Goal: Task Accomplishment & Management: Use online tool/utility

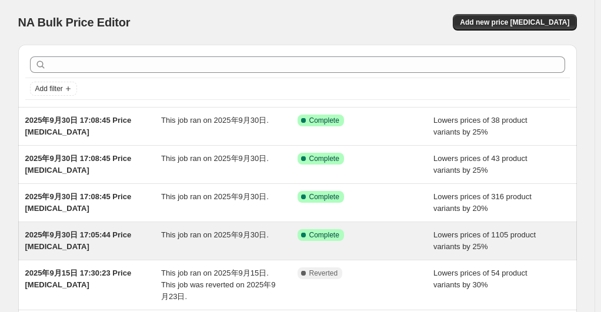
click at [186, 244] on div "This job ran on 2025年9月30日." at bounding box center [229, 241] width 136 height 24
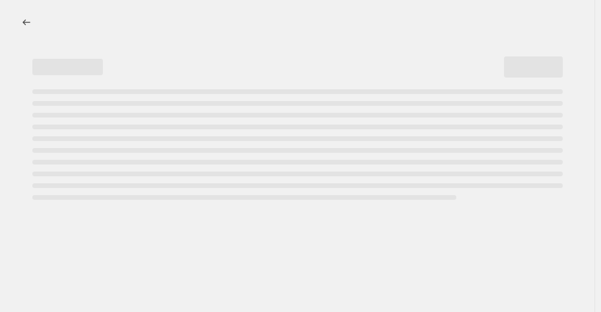
select select "percentage"
select select "collection"
select select "not_equal"
select select "collection"
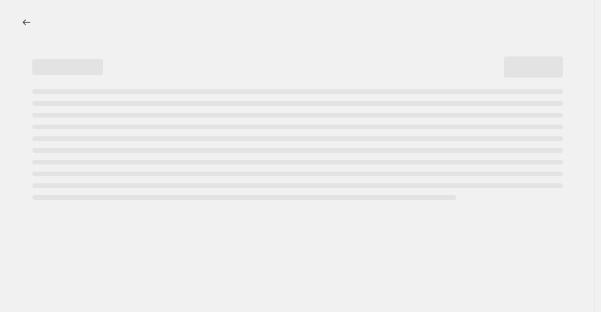
select select "not_equal"
select select "collection"
select select "not_equal"
select select "collection"
select select "not_equal"
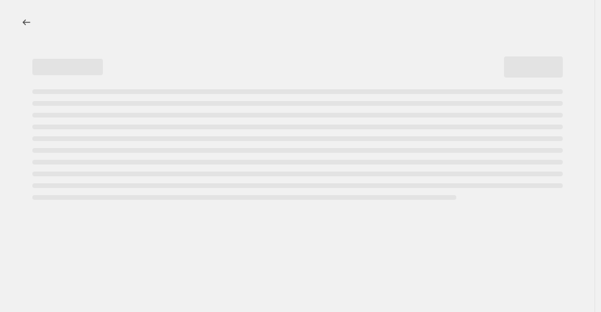
select select "collection"
select select "not_equal"
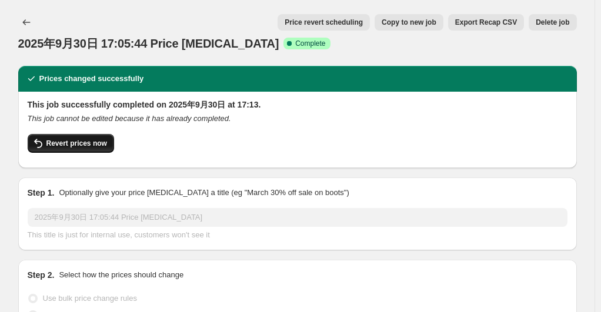
click at [92, 140] on span "Revert prices now" at bounding box center [76, 143] width 61 height 9
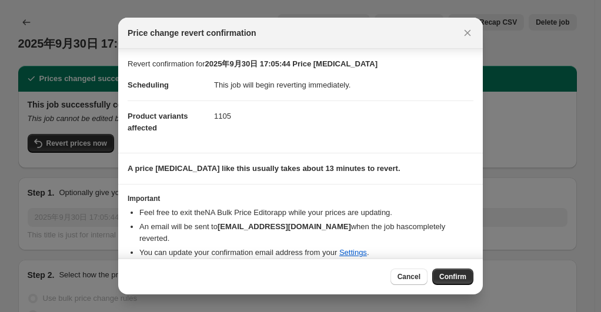
scroll to position [14, 0]
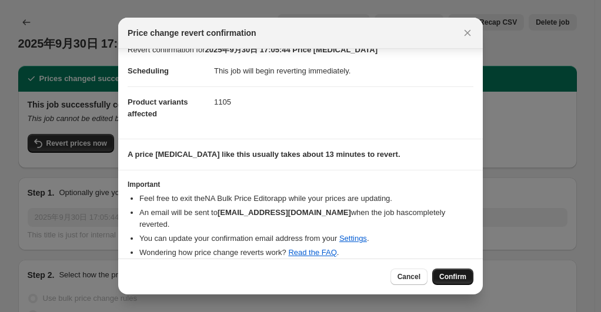
click at [456, 275] on span "Confirm" at bounding box center [452, 276] width 27 height 9
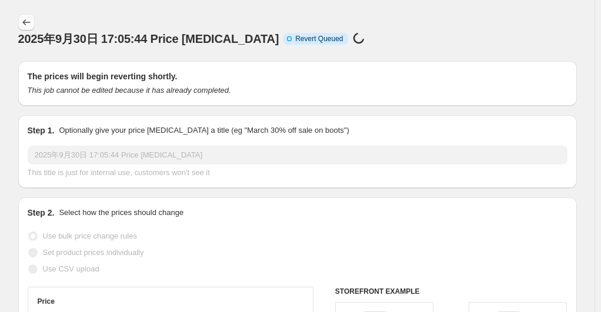
click at [24, 23] on icon "Price change jobs" at bounding box center [27, 22] width 12 height 12
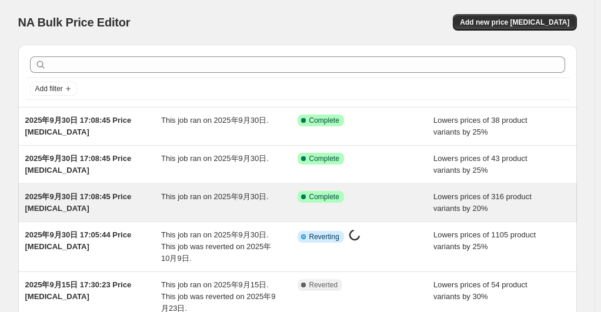
click at [122, 194] on span "2025年9月30日 17:08:45 Price [MEDICAL_DATA]" at bounding box center [78, 202] width 106 height 21
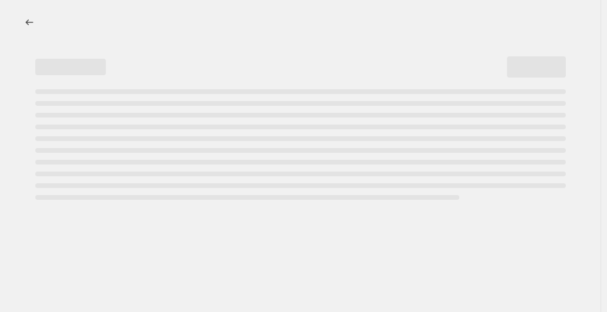
select select "percentage"
select select "no_change"
select select "collection"
select select "not_equal"
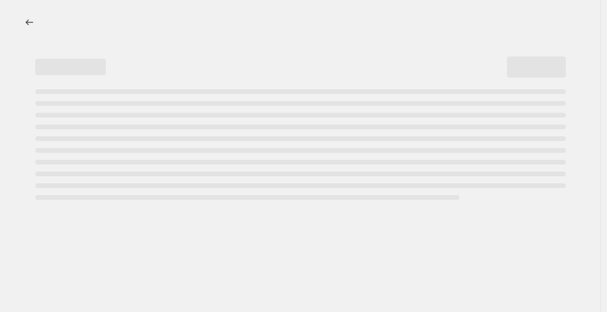
select select "collection"
select select "not_equal"
select select "collection"
select select "not_equal"
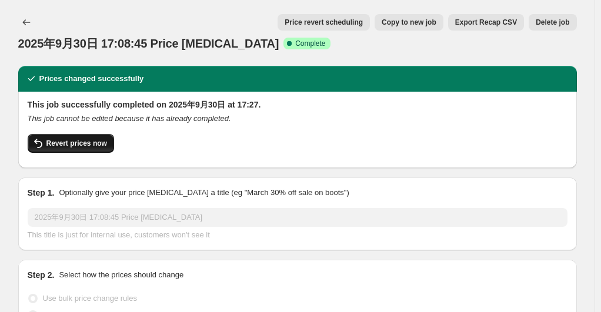
click at [106, 141] on span "Revert prices now" at bounding box center [76, 143] width 61 height 9
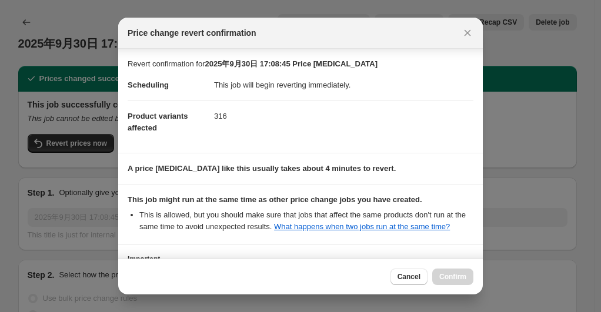
scroll to position [123, 0]
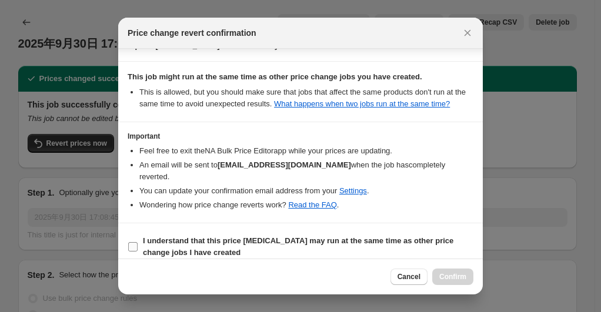
click at [132, 242] on input "I understand that this price [MEDICAL_DATA] may run at the same time as other p…" at bounding box center [132, 246] width 9 height 9
checkbox input "true"
click at [454, 276] on span "Confirm" at bounding box center [452, 276] width 27 height 9
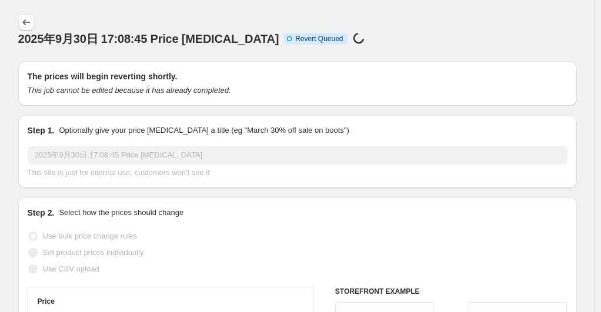
click at [27, 19] on icon "Price change jobs" at bounding box center [27, 22] width 12 height 12
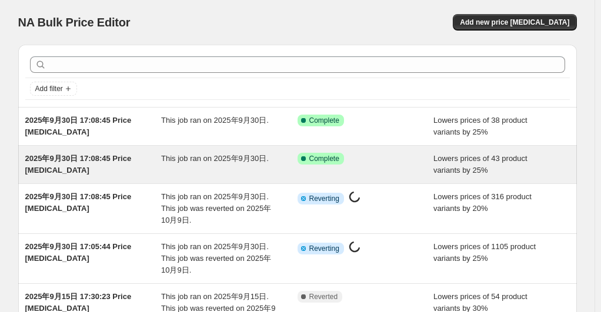
click at [199, 155] on span "This job ran on 2025年9月30日." at bounding box center [215, 158] width 108 height 9
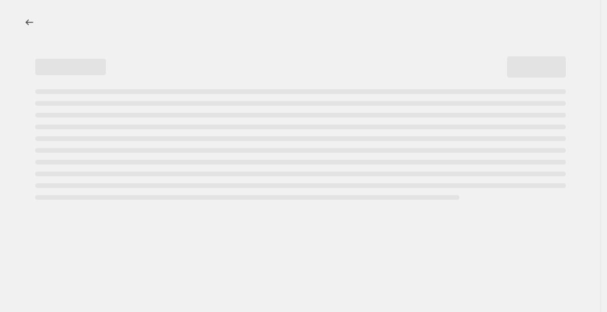
select select "percentage"
select select "no_change"
select select "collection"
select select "not_equal"
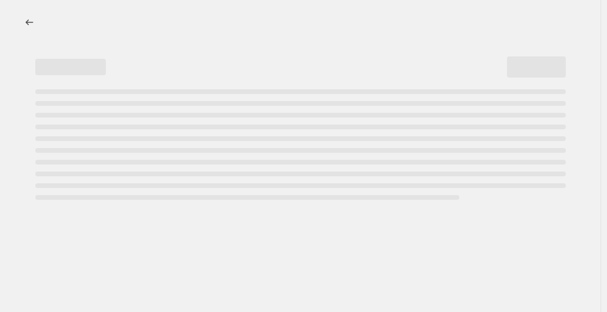
select select "collection"
select select "not_equal"
select select "collection"
select select "not_equal"
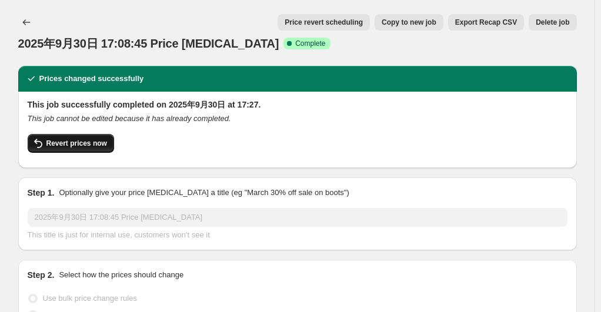
click at [72, 139] on span "Revert prices now" at bounding box center [76, 143] width 61 height 9
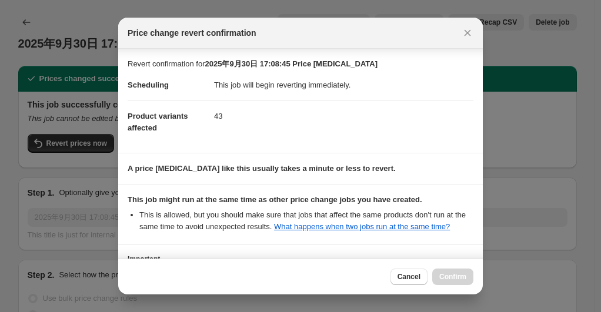
scroll to position [123, 0]
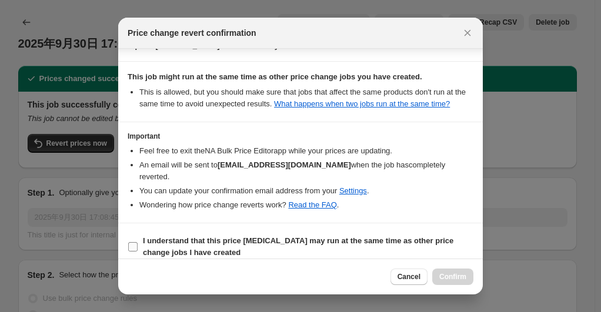
click at [129, 242] on input "I understand that this price [MEDICAL_DATA] may run at the same time as other p…" at bounding box center [132, 246] width 9 height 9
checkbox input "true"
click at [455, 271] on button "Confirm" at bounding box center [452, 277] width 41 height 16
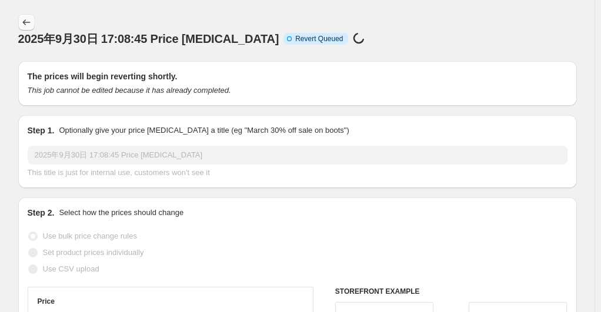
click at [32, 26] on icon "Price change jobs" at bounding box center [27, 22] width 12 height 12
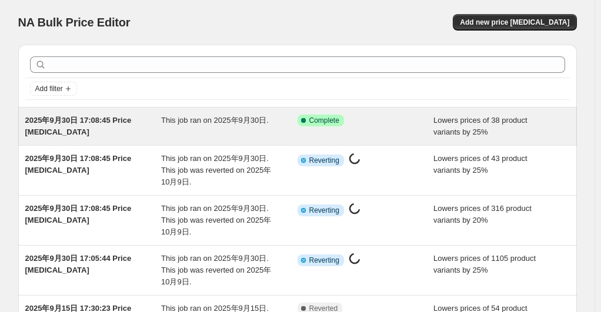
click at [159, 130] on div "2025年9月30日 17:08:45 Price [MEDICAL_DATA]" at bounding box center [93, 127] width 136 height 24
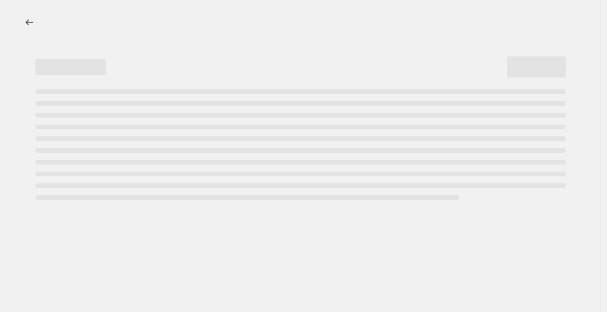
select select "percentage"
select select "no_change"
select select "collection"
select select "not_equal"
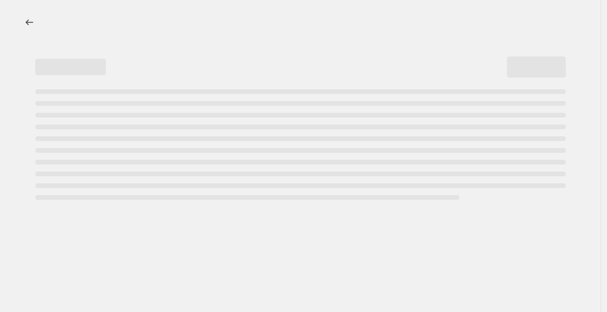
select select "collection"
select select "not_equal"
select select "collection"
select select "not_equal"
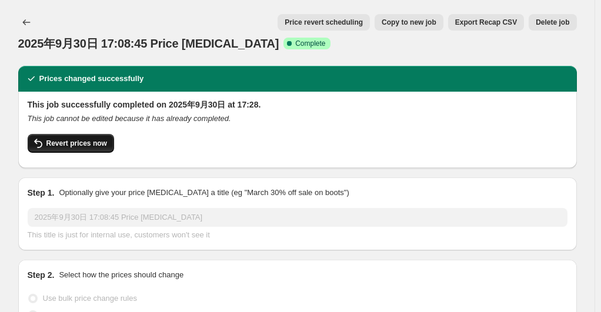
click at [72, 136] on button "Revert prices now" at bounding box center [71, 143] width 86 height 19
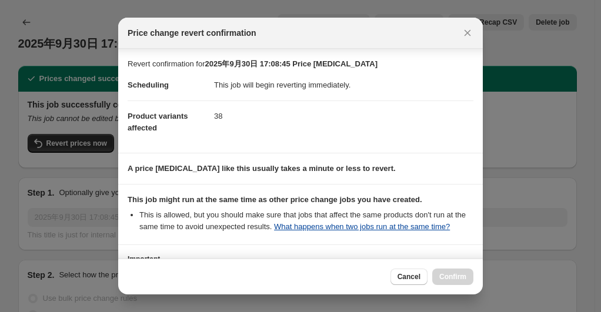
scroll to position [123, 0]
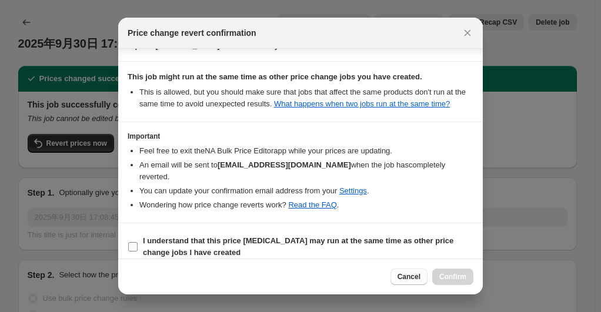
click at [132, 242] on input "I understand that this price [MEDICAL_DATA] may run at the same time as other p…" at bounding box center [132, 246] width 9 height 9
checkbox input "true"
click at [450, 274] on span "Confirm" at bounding box center [452, 276] width 27 height 9
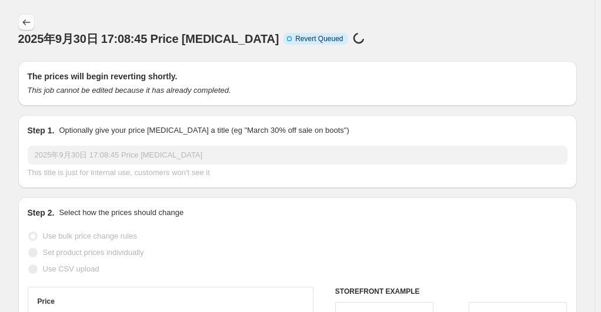
click at [28, 23] on icon "Price change jobs" at bounding box center [27, 22] width 12 height 12
